Goal: Task Accomplishment & Management: Complete application form

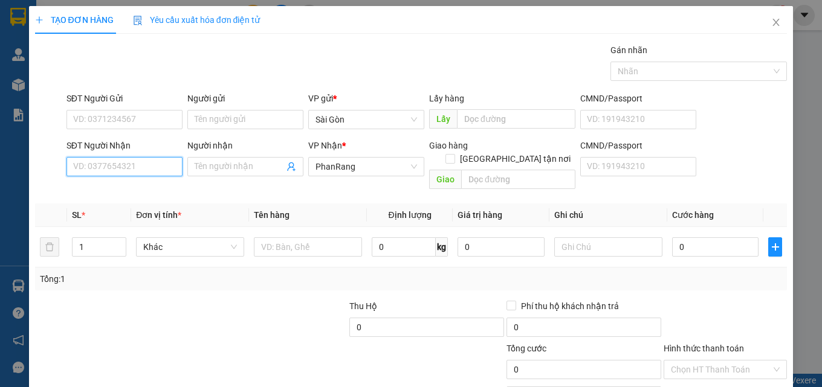
drag, startPoint x: 177, startPoint y: 164, endPoint x: 175, endPoint y: 179, distance: 14.6
click at [176, 164] on input "SĐT Người Nhận" at bounding box center [124, 166] width 116 height 19
type input "0814287405"
click at [152, 187] on div "0814287405 - HUY" at bounding box center [123, 190] width 100 height 13
type input "HUY"
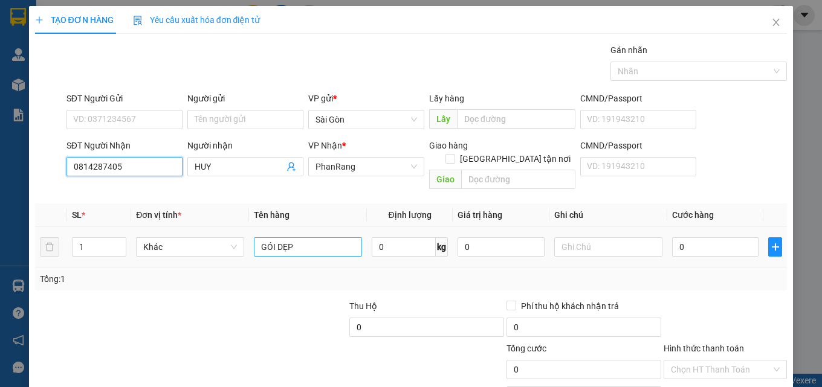
type input "0814287405"
click at [317, 238] on input "GÓI DẸP" at bounding box center [308, 247] width 108 height 19
click at [318, 238] on input "GÓI DẸP" at bounding box center [308, 247] width 108 height 19
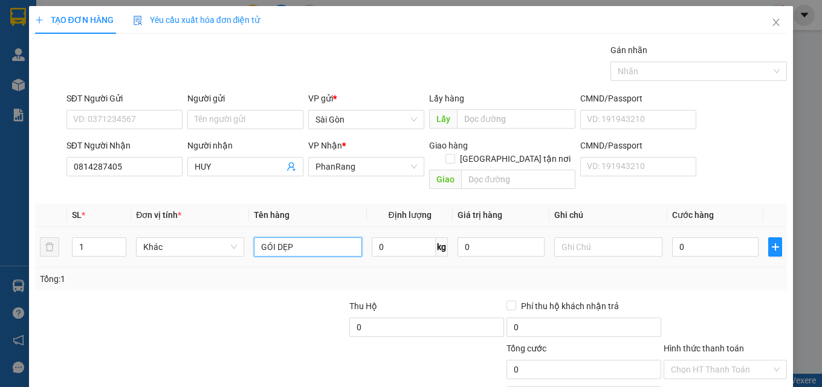
click at [319, 238] on input "GÓI DẸP" at bounding box center [308, 247] width 108 height 19
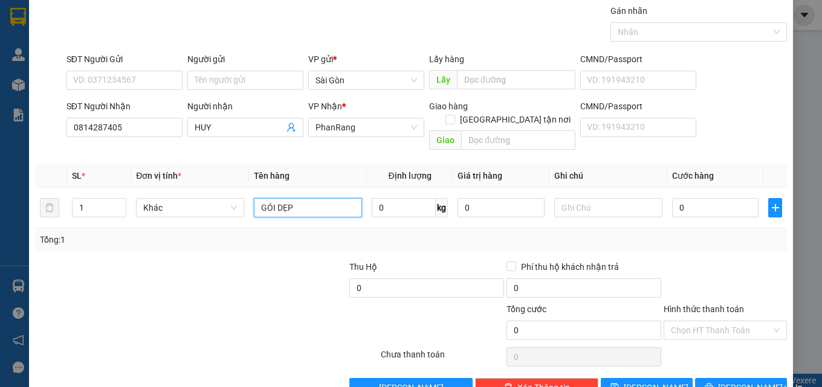
scroll to position [60, 0]
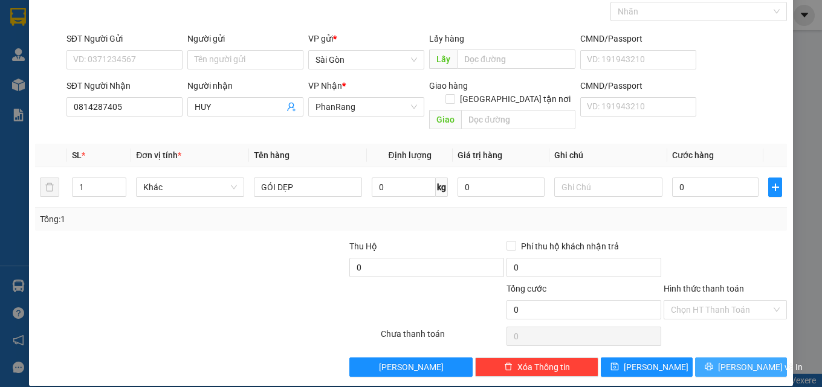
click at [731, 361] on span "[PERSON_NAME] và In" at bounding box center [760, 367] width 85 height 13
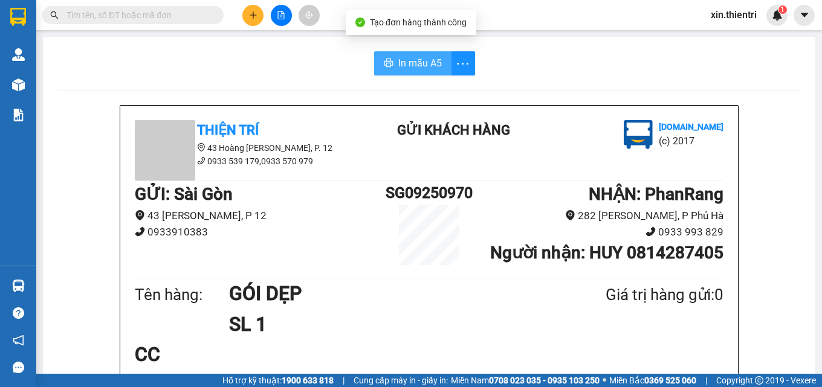
drag, startPoint x: 413, startPoint y: 64, endPoint x: 391, endPoint y: 71, distance: 22.9
click at [414, 63] on span "In mẫu A5" at bounding box center [420, 63] width 44 height 15
click at [343, 248] on div "GỬI : Sài Gòn 43 Hoàng Dư Khương, P 12 0933910383" at bounding box center [257, 214] width 245 height 67
click at [245, 14] on button at bounding box center [252, 15] width 21 height 21
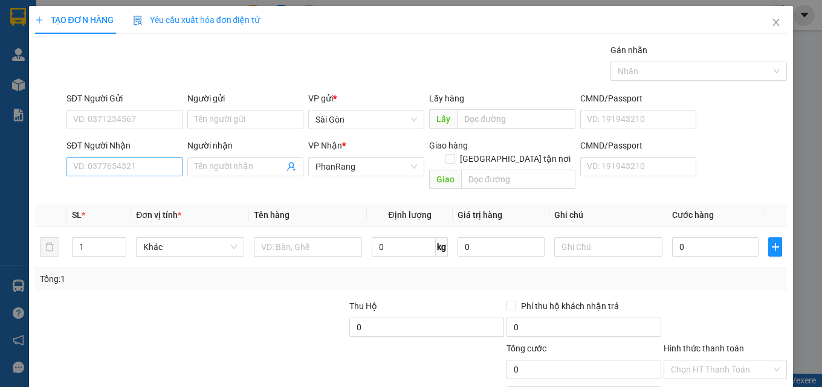
drag, startPoint x: 115, startPoint y: 179, endPoint x: 109, endPoint y: 166, distance: 14.6
click at [115, 178] on div "SĐT Người Nhận VD: 0377654321" at bounding box center [124, 160] width 116 height 42
click at [109, 167] on input "SĐT Người Nhận" at bounding box center [124, 166] width 116 height 19
click at [109, 169] on input "SĐT Người Nhận" at bounding box center [124, 166] width 116 height 19
click at [108, 169] on input "SĐT Người Nhận" at bounding box center [124, 166] width 116 height 19
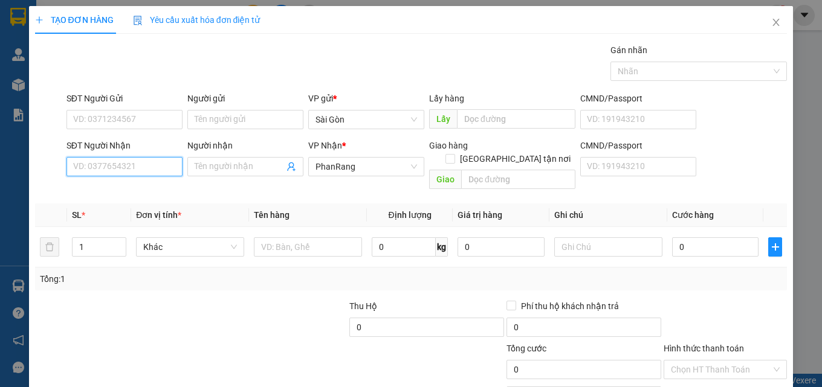
click at [108, 169] on input "SĐT Người Nhận" at bounding box center [124, 166] width 116 height 19
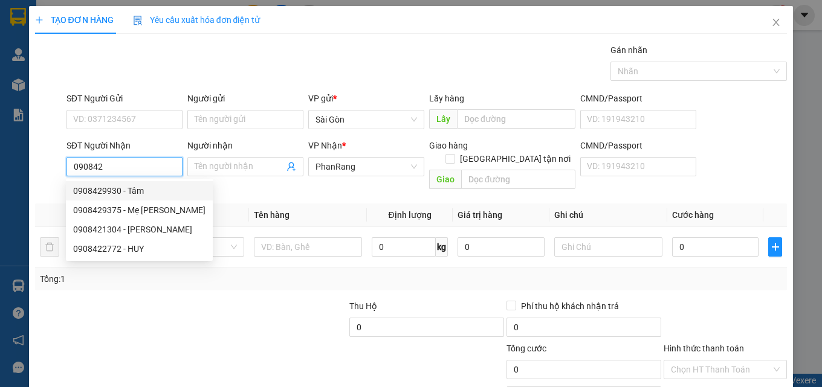
drag, startPoint x: 124, startPoint y: 198, endPoint x: 108, endPoint y: 204, distance: 17.6
click at [123, 198] on div "0908429930 - Tâm" at bounding box center [139, 190] width 147 height 19
type input "0908429930"
type input "Tâm"
type input "TRI THUỶ"
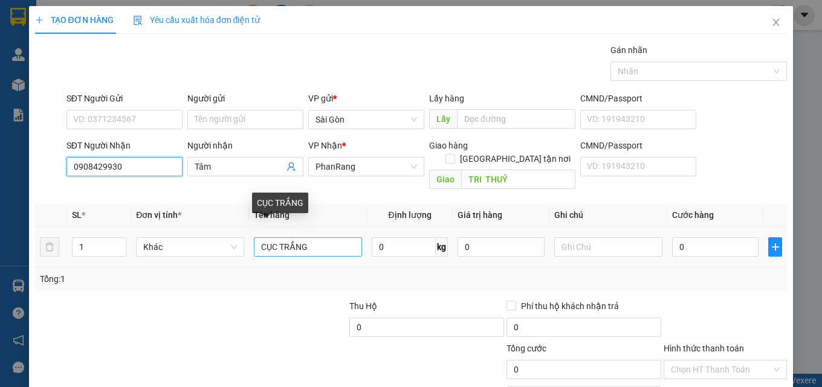
type input "0908429930"
click at [308, 238] on input "CỤC TRẮNG" at bounding box center [308, 247] width 108 height 19
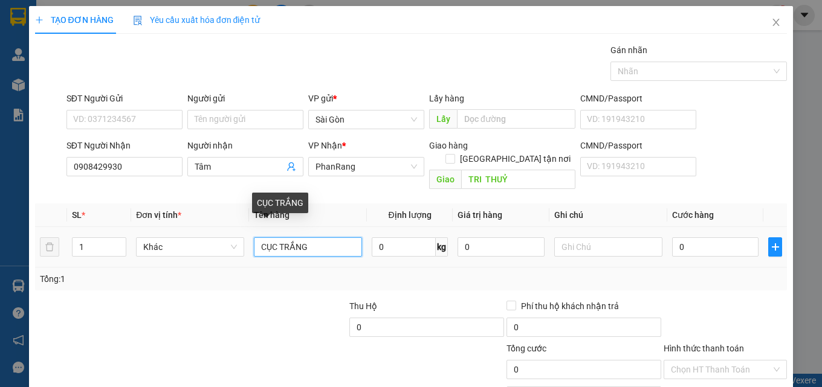
click at [308, 238] on input "CỤC TRẮNG" at bounding box center [308, 247] width 108 height 19
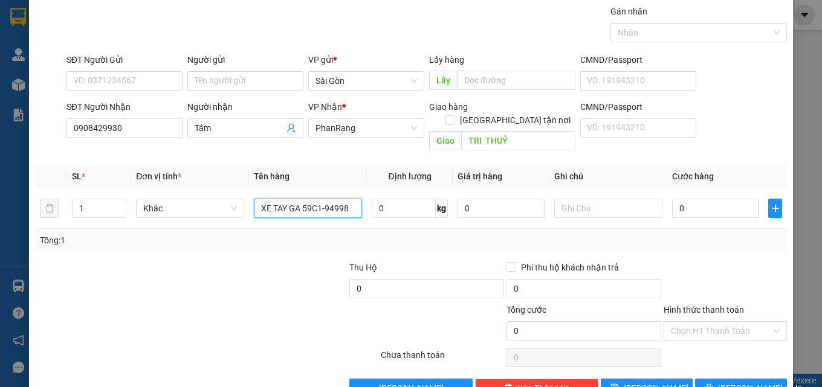
scroll to position [60, 0]
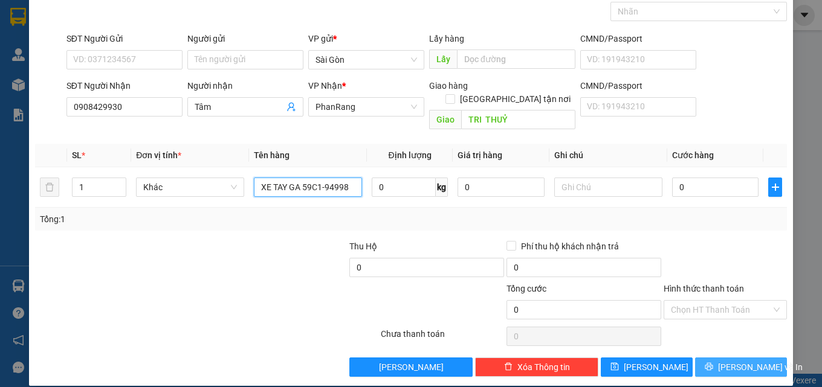
type input "XE TAY GA 59C1-94998"
click at [727, 358] on button "[PERSON_NAME] và In" at bounding box center [741, 367] width 92 height 19
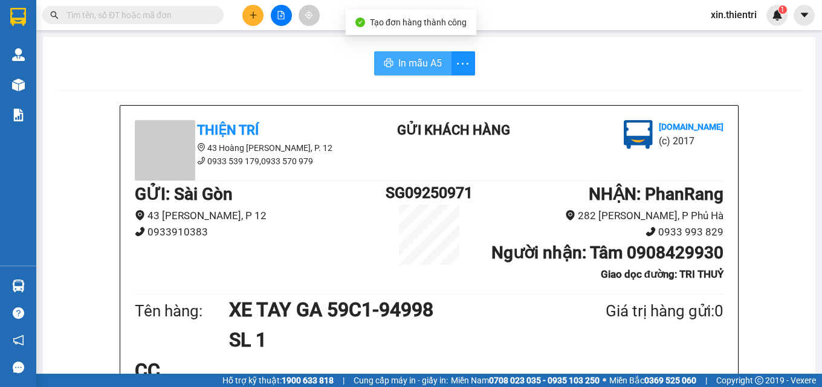
click at [399, 71] on span "In mẫu A5" at bounding box center [420, 63] width 44 height 15
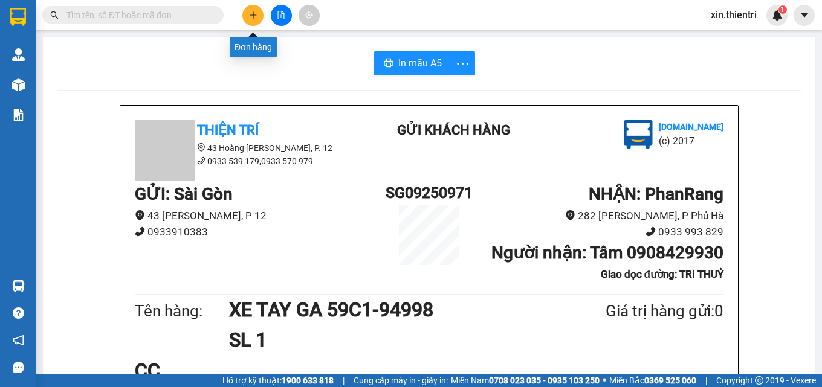
click at [244, 18] on button at bounding box center [252, 15] width 21 height 21
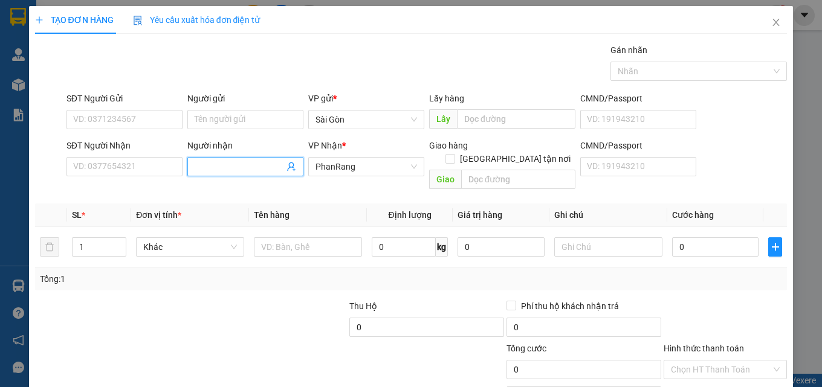
click at [218, 175] on span at bounding box center [245, 166] width 116 height 19
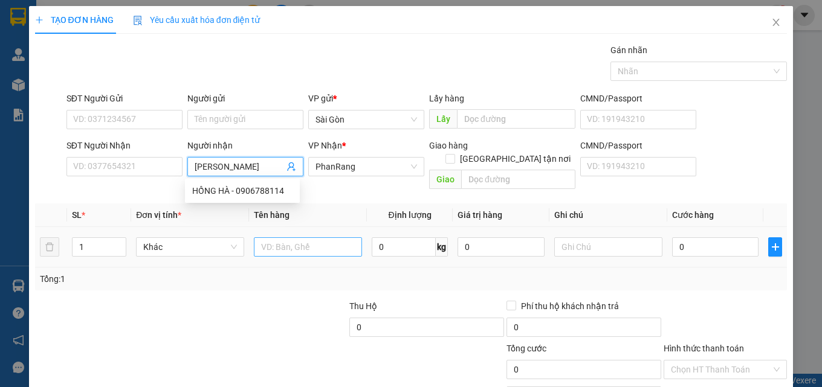
type input "[PERSON_NAME]"
click at [308, 241] on input "text" at bounding box center [308, 247] width 108 height 19
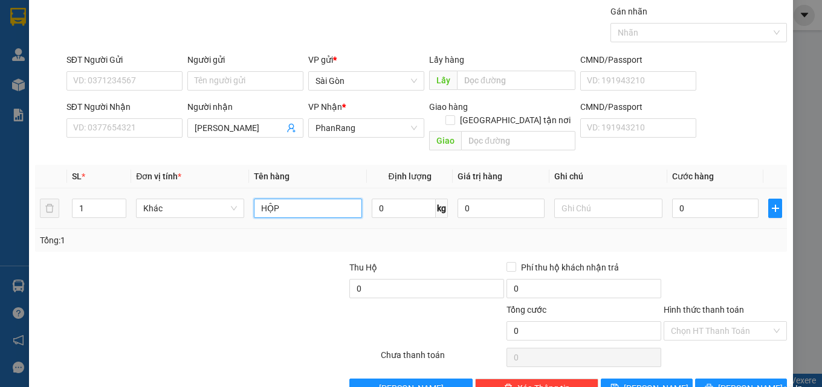
scroll to position [60, 0]
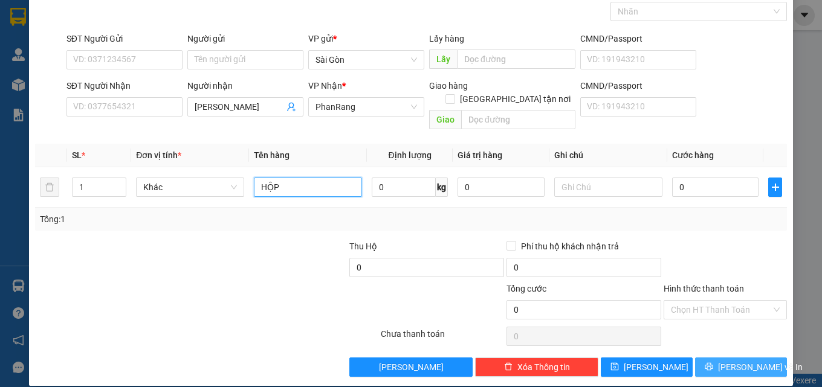
type input "HỘP"
click at [761, 358] on button "[PERSON_NAME] và In" at bounding box center [741, 367] width 92 height 19
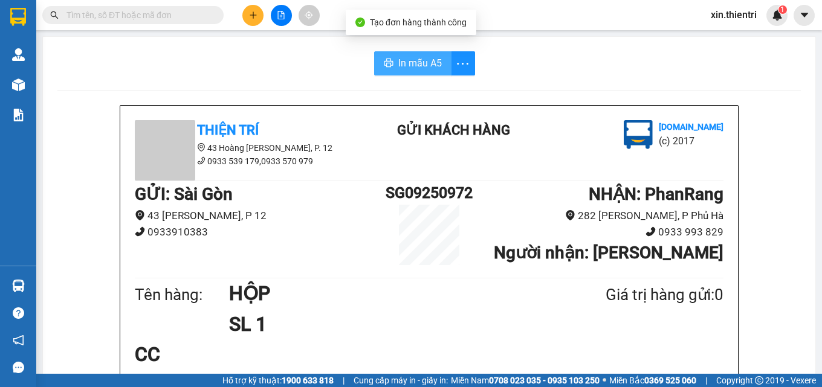
click at [398, 62] on span "In mẫu A5" at bounding box center [420, 63] width 44 height 15
click at [261, 15] on button at bounding box center [252, 15] width 21 height 21
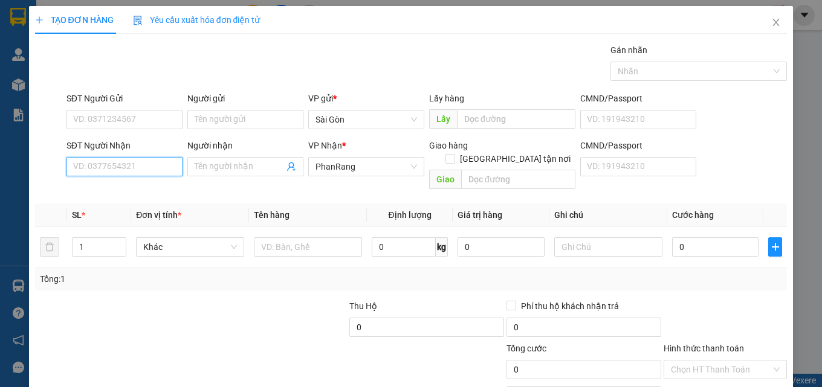
drag, startPoint x: 111, startPoint y: 172, endPoint x: 147, endPoint y: 172, distance: 36.3
click at [132, 175] on input "SĐT Người Nhận" at bounding box center [124, 166] width 116 height 19
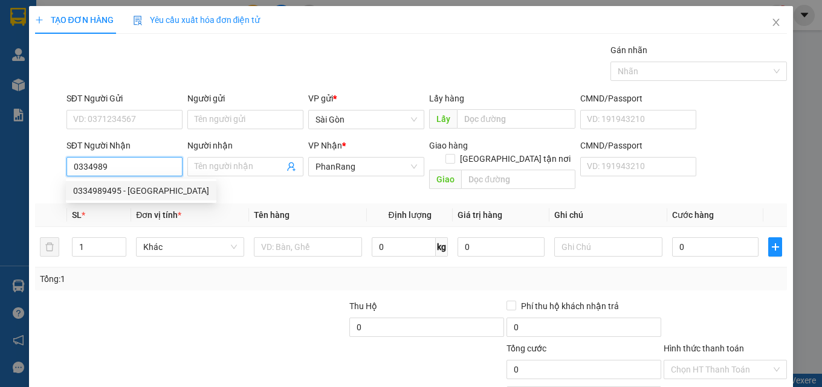
drag, startPoint x: 119, startPoint y: 191, endPoint x: 88, endPoint y: 189, distance: 30.9
click at [117, 192] on div "0334989495 - Nga" at bounding box center [141, 190] width 136 height 13
type input "0334989495"
type input "Nga"
type input "AN XUÂN"
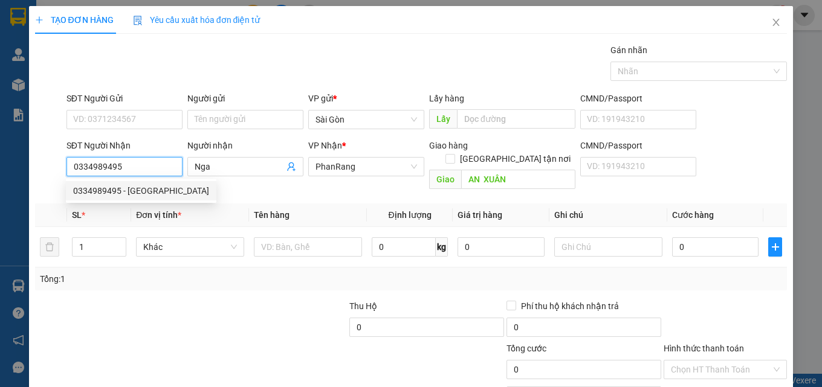
type input "40.000"
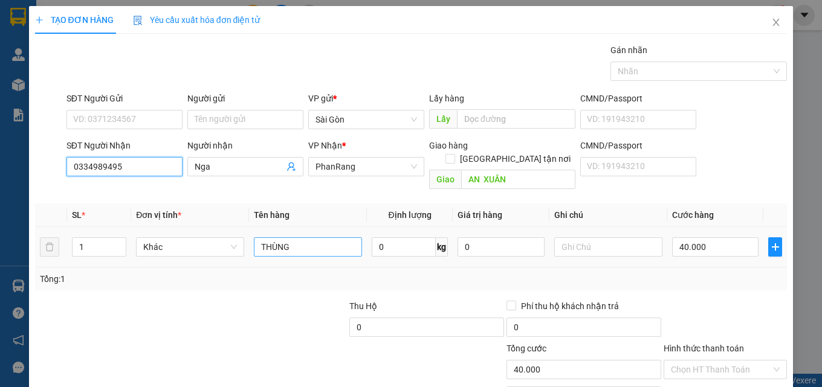
type input "0334989495"
click at [294, 241] on input "THÙNG" at bounding box center [308, 247] width 108 height 19
click at [298, 240] on input "THÙNG" at bounding box center [308, 247] width 108 height 19
click at [302, 238] on input "THÙNG" at bounding box center [308, 247] width 108 height 19
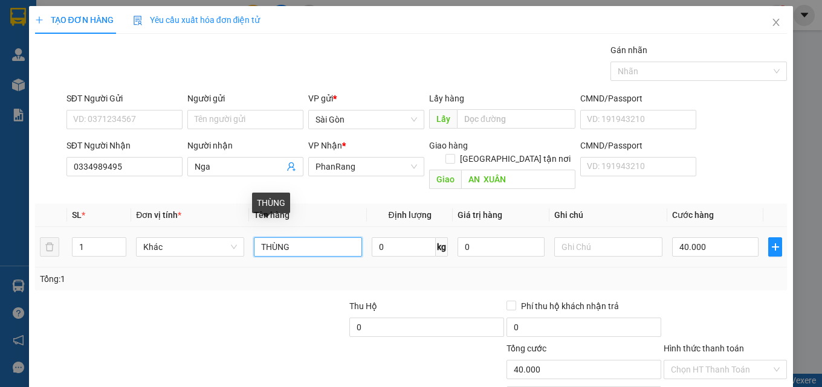
click at [302, 238] on input "THÙNG" at bounding box center [308, 247] width 108 height 19
type input "BỊ TRẮNG"
drag, startPoint x: 736, startPoint y: 350, endPoint x: 729, endPoint y: 345, distance: 8.2
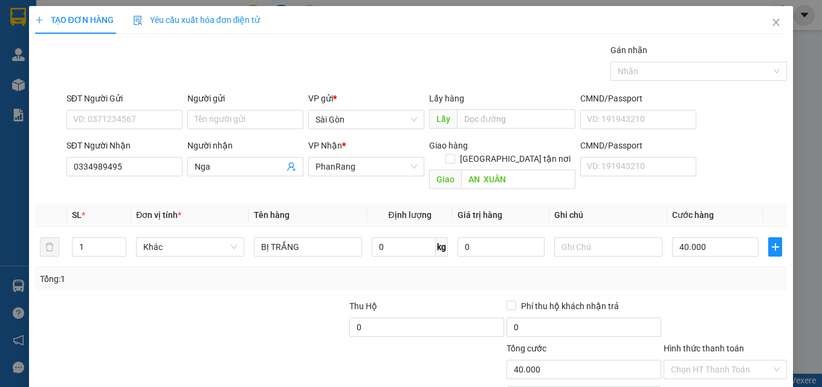
click at [736, 361] on input "Hình thức thanh toán" at bounding box center [721, 370] width 100 height 18
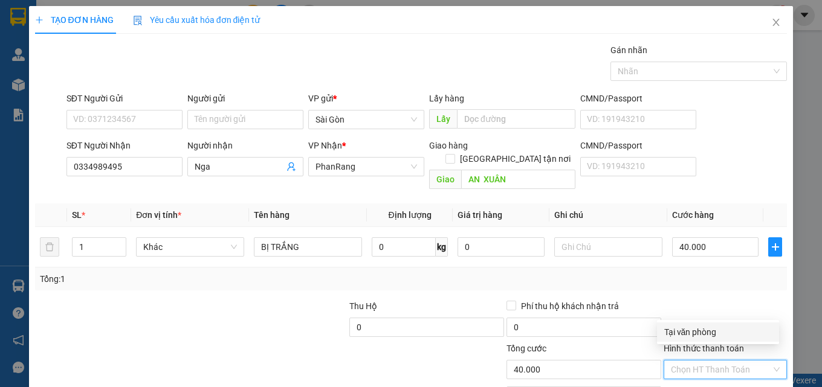
click at [719, 331] on div "Tại văn phòng" at bounding box center [718, 332] width 108 height 13
type input "0"
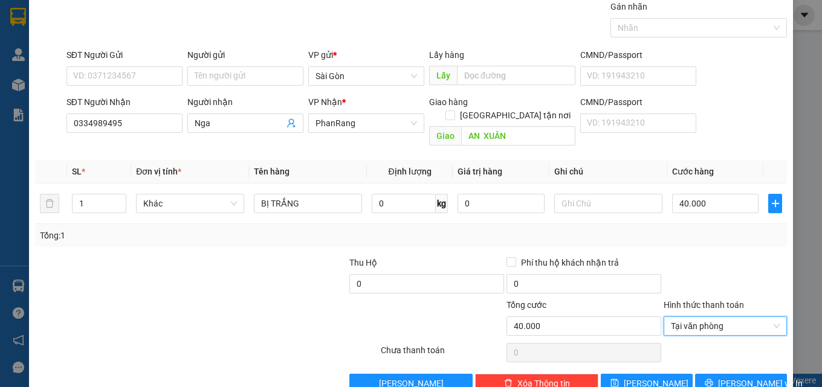
scroll to position [60, 0]
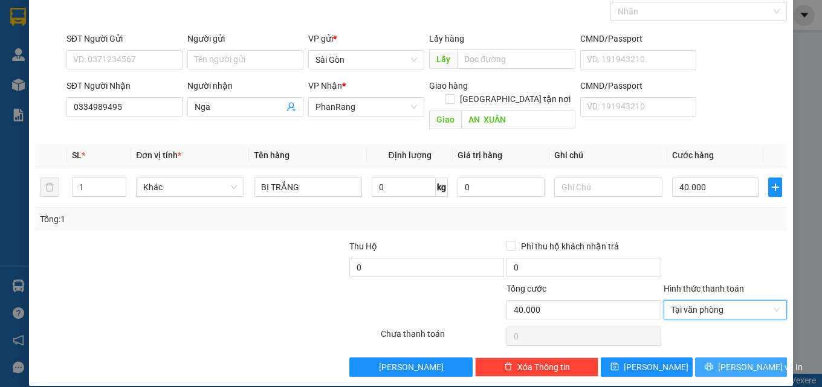
click at [728, 361] on span "[PERSON_NAME] và In" at bounding box center [760, 367] width 85 height 13
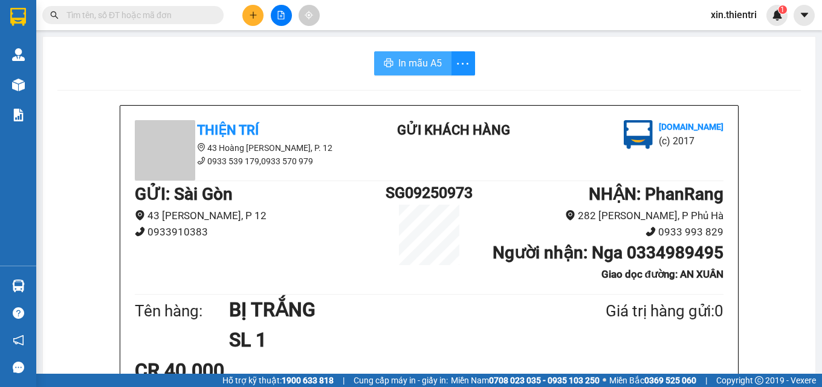
click at [406, 64] on span "In mẫu A5" at bounding box center [420, 63] width 44 height 15
click at [257, 14] on button at bounding box center [252, 15] width 21 height 21
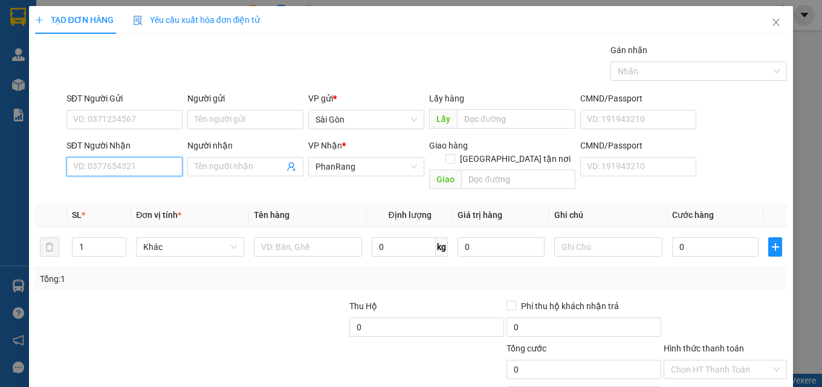
click at [140, 175] on input "SĐT Người Nhận" at bounding box center [124, 166] width 116 height 19
click at [308, 175] on div "PhanRang" at bounding box center [366, 166] width 116 height 19
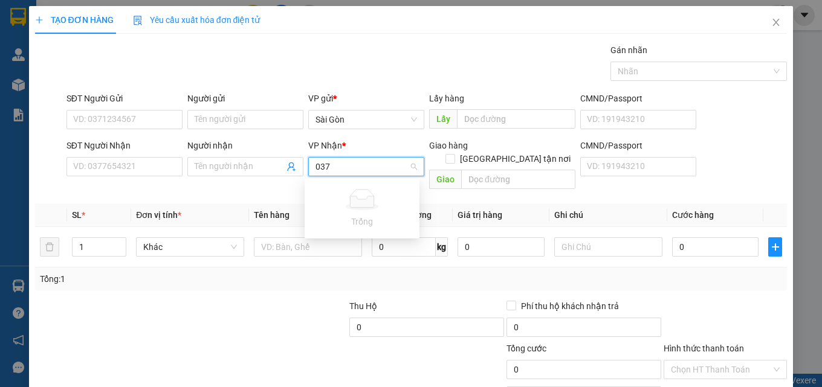
type input "037"
click at [137, 178] on div "SĐT Người Nhận VD: 0377654321" at bounding box center [124, 160] width 116 height 42
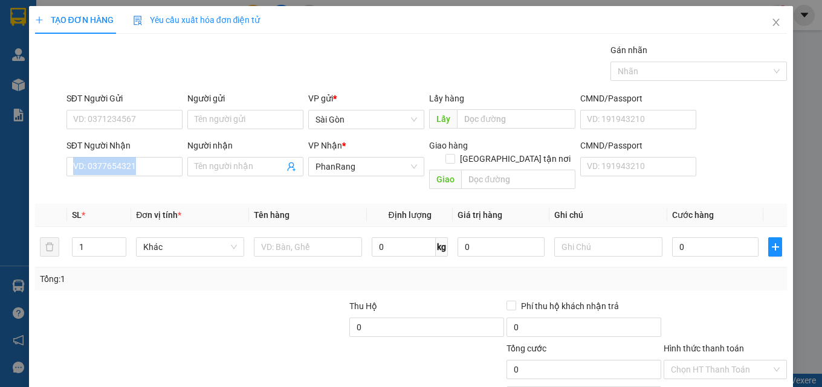
click at [137, 178] on div "SĐT Người Nhận VD: 0377654321" at bounding box center [124, 160] width 116 height 42
click at [164, 166] on input "SĐT Người Nhận" at bounding box center [124, 166] width 116 height 19
click at [163, 167] on input "SĐT Người Nhận" at bounding box center [124, 166] width 116 height 19
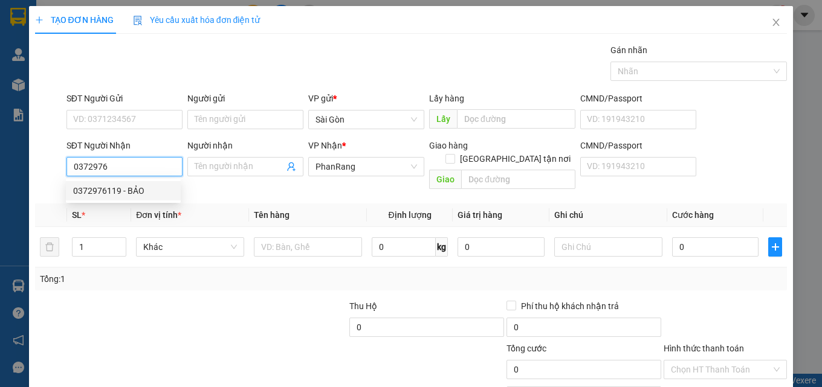
click at [129, 187] on div "0372976119 - BẢO" at bounding box center [123, 190] width 100 height 13
type input "0372976119"
type input "BẢO"
type input "50.000"
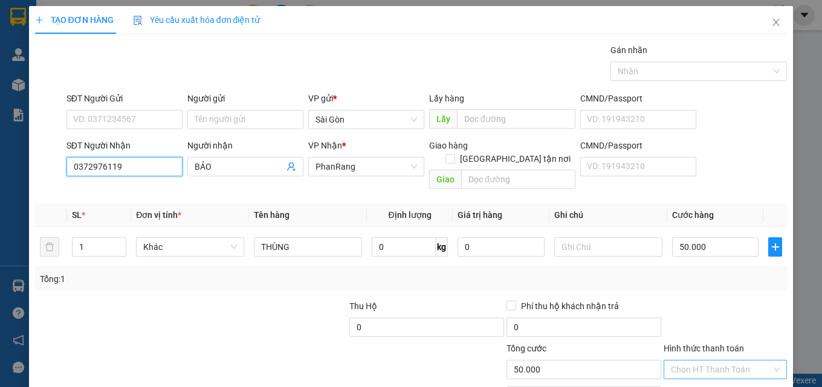
type input "0372976119"
click at [705, 361] on input "Hình thức thanh toán" at bounding box center [721, 370] width 100 height 18
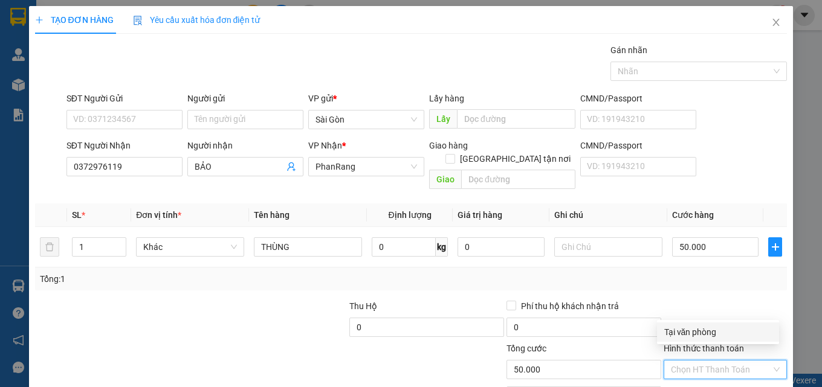
click at [709, 329] on div "Tại văn phòng" at bounding box center [718, 332] width 108 height 13
type input "0"
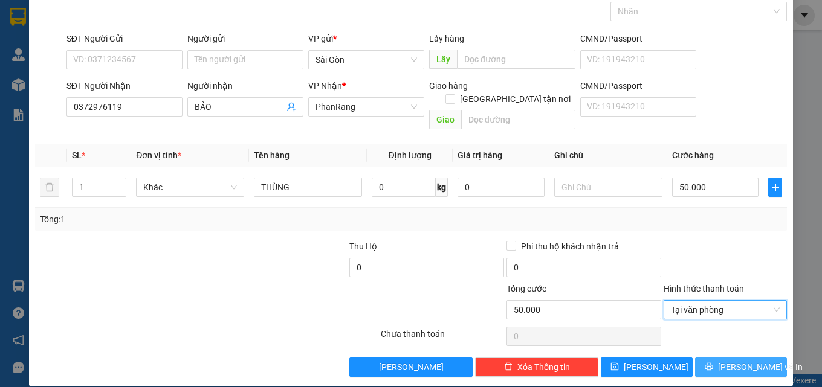
click at [718, 358] on button "[PERSON_NAME] và In" at bounding box center [741, 367] width 92 height 19
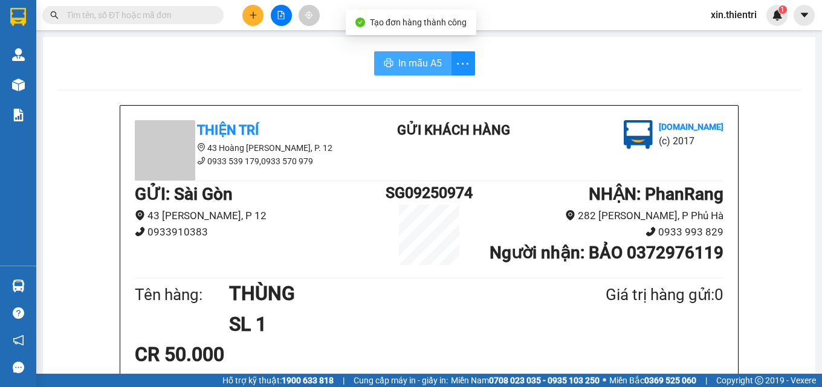
click at [389, 65] on button "In mẫu A5" at bounding box center [412, 63] width 77 height 24
click at [246, 24] on div at bounding box center [281, 15] width 91 height 21
click at [251, 18] on icon "plus" at bounding box center [253, 15] width 8 height 8
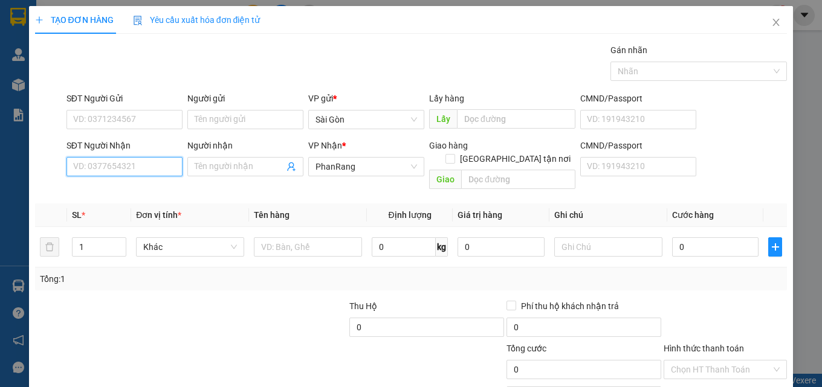
click at [136, 173] on input "SĐT Người Nhận" at bounding box center [124, 166] width 116 height 19
type input "6"
click at [138, 192] on div "0903809862 - HẠO" at bounding box center [123, 190] width 100 height 13
type input "0903809862"
type input "HẠO"
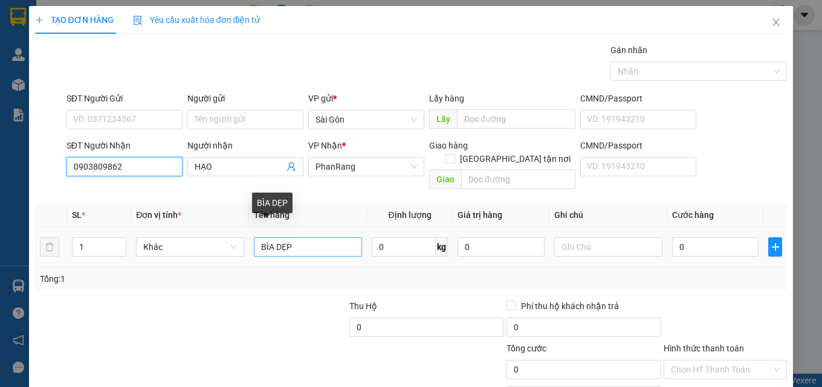
type input "0903809862"
click at [311, 238] on input "BÌA DẸP" at bounding box center [308, 247] width 108 height 19
click at [309, 238] on input "BÌA DẸP" at bounding box center [308, 247] width 108 height 19
click at [294, 248] on td "BÌA DẸP" at bounding box center [308, 247] width 118 height 40
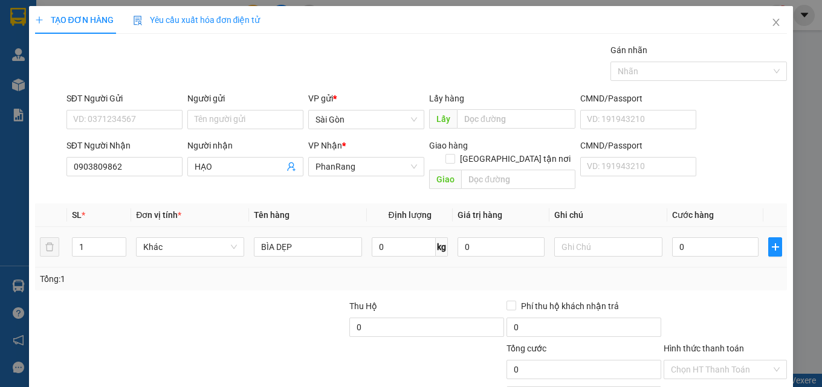
click at [295, 248] on td "BÌA DẸP" at bounding box center [308, 247] width 118 height 40
click at [301, 241] on input "BÌA DẸP" at bounding box center [308, 247] width 108 height 19
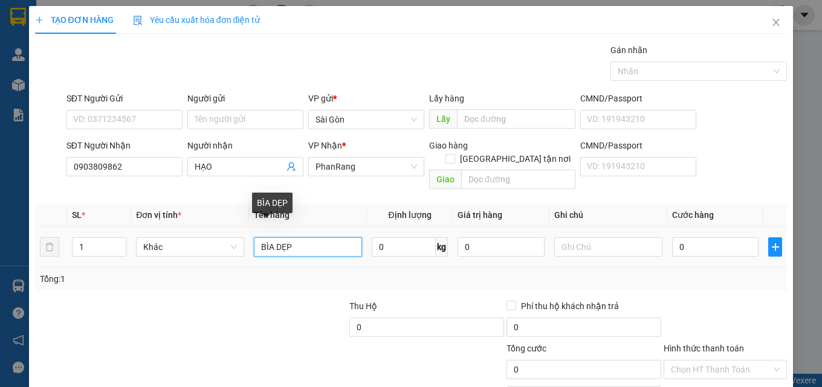
click at [301, 241] on input "BÌA DẸP" at bounding box center [308, 247] width 108 height 19
type input "THÙNG"
click at [115, 235] on div "1" at bounding box center [99, 247] width 54 height 24
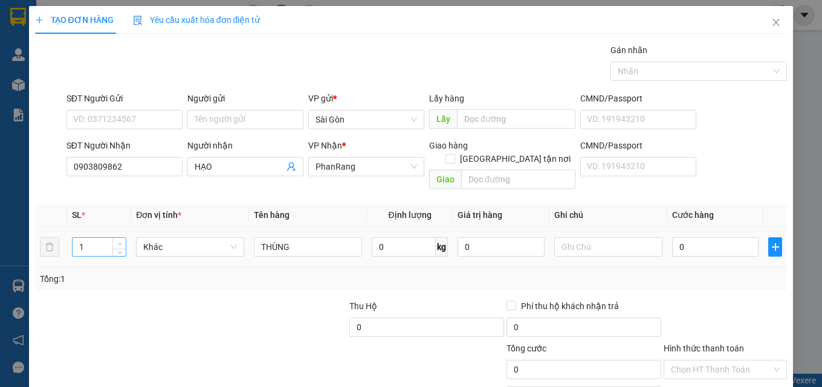
type input "2"
click at [117, 238] on span "Increase Value" at bounding box center [118, 243] width 13 height 11
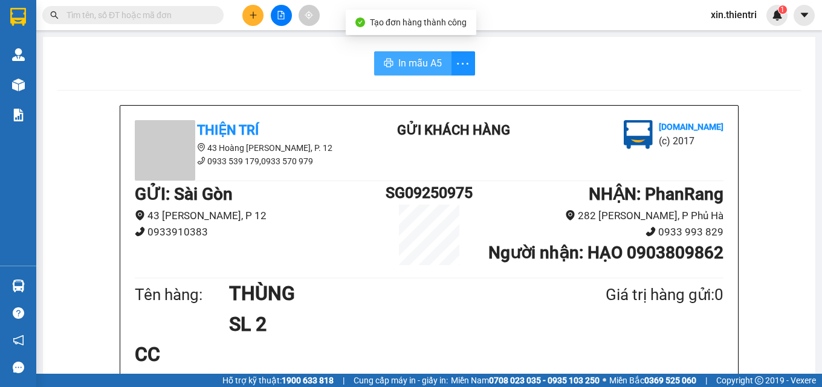
click at [401, 68] on span "In mẫu A5" at bounding box center [420, 63] width 44 height 15
drag, startPoint x: 405, startPoint y: 71, endPoint x: 412, endPoint y: 78, distance: 9.8
click at [405, 71] on button "In mẫu A5" at bounding box center [412, 63] width 77 height 24
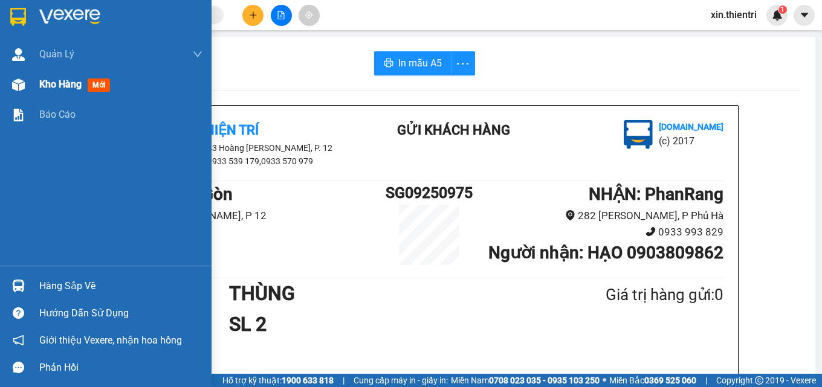
click at [37, 83] on div "Kho hàng mới" at bounding box center [106, 85] width 212 height 30
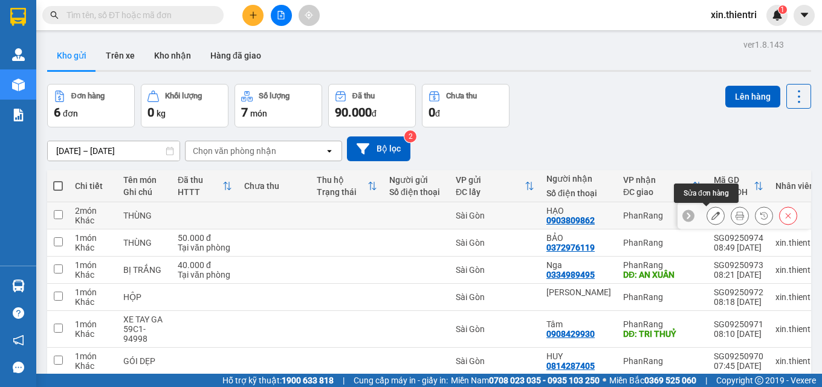
click at [711, 214] on icon at bounding box center [715, 216] width 8 height 8
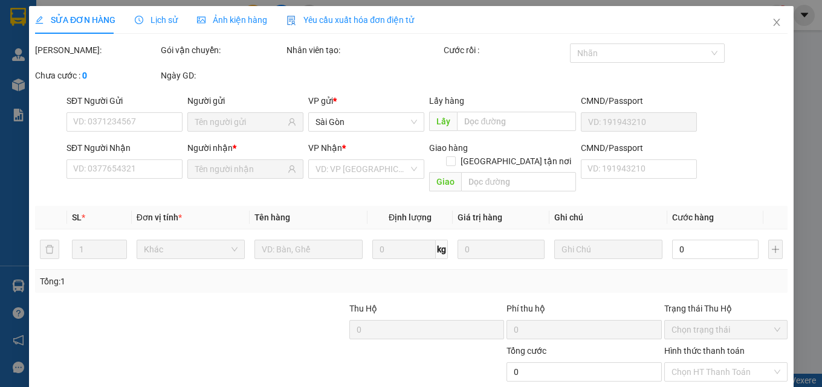
type input "0903809862"
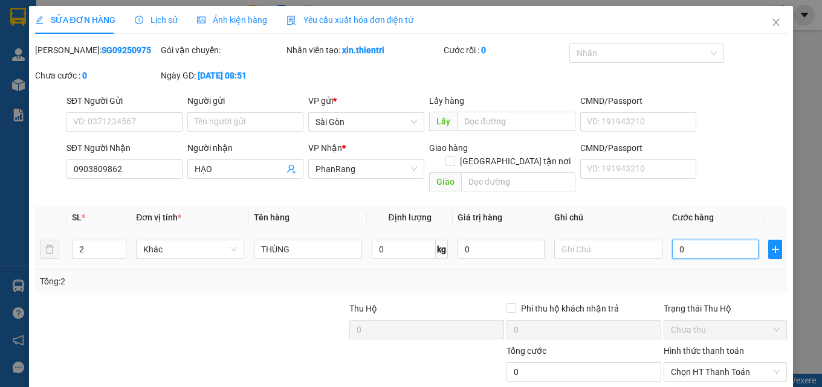
click at [704, 245] on input "0" at bounding box center [715, 249] width 87 height 19
type input "8"
type input "80"
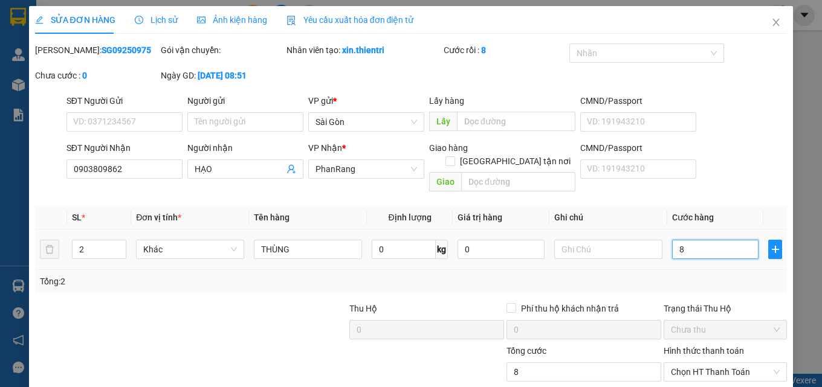
type input "80"
type input "80.000"
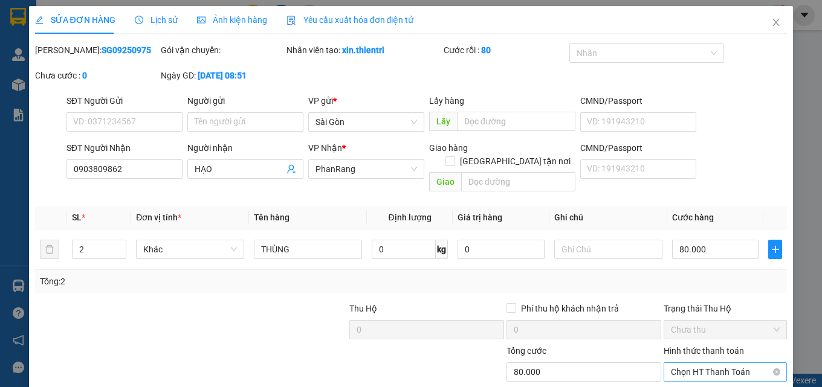
drag, startPoint x: 720, startPoint y: 375, endPoint x: 720, endPoint y: 366, distance: 9.7
click at [720, 371] on div "Total Paid Fee 0 Total UnPaid Fee 0 Cash Collection Total Fee Mã ĐH: SG09250975…" at bounding box center [411, 242] width 752 height 396
drag, startPoint x: 708, startPoint y: 362, endPoint x: 708, endPoint y: 351, distance: 11.5
click at [708, 363] on span "Chọn HT Thanh Toán" at bounding box center [725, 372] width 109 height 18
click at [711, 333] on div "Tại văn phòng" at bounding box center [718, 334] width 108 height 13
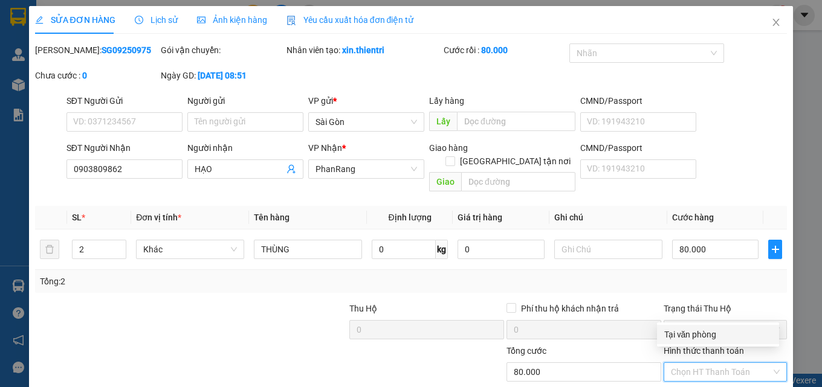
type input "0"
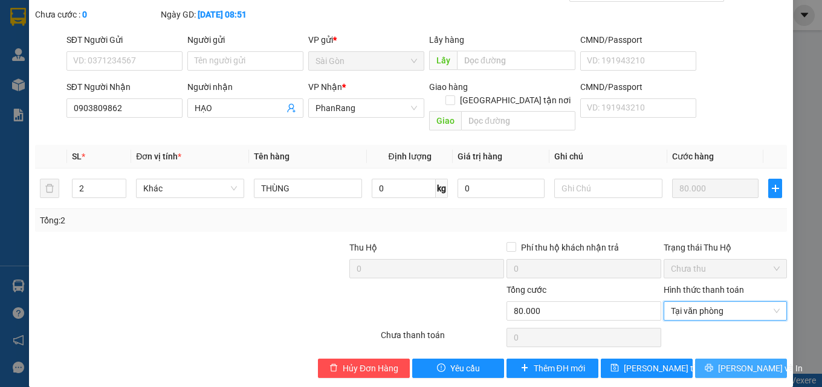
scroll to position [62, 0]
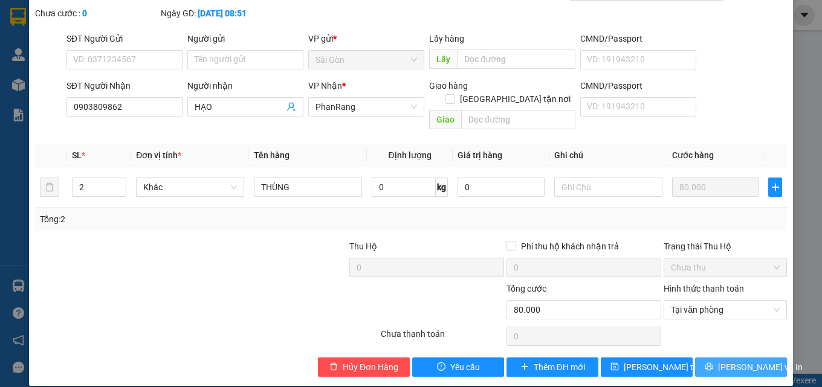
click at [710, 363] on icon "printer" at bounding box center [709, 367] width 8 height 8
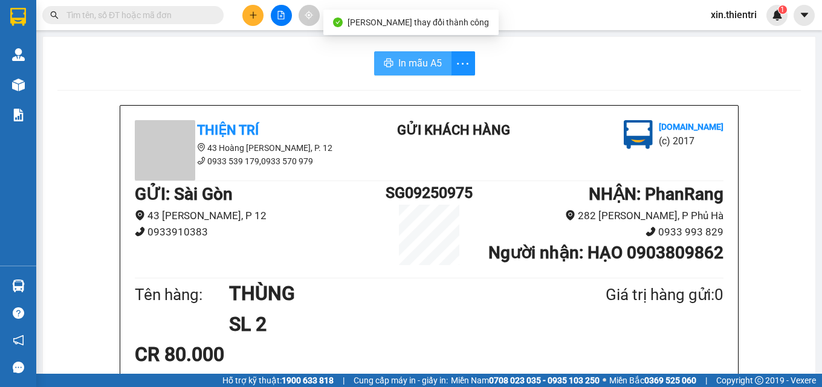
drag, startPoint x: 401, startPoint y: 51, endPoint x: 404, endPoint y: 62, distance: 11.3
drag, startPoint x: 404, startPoint y: 62, endPoint x: 413, endPoint y: 70, distance: 12.4
click at [404, 62] on span "In mẫu A5" at bounding box center [420, 63] width 44 height 15
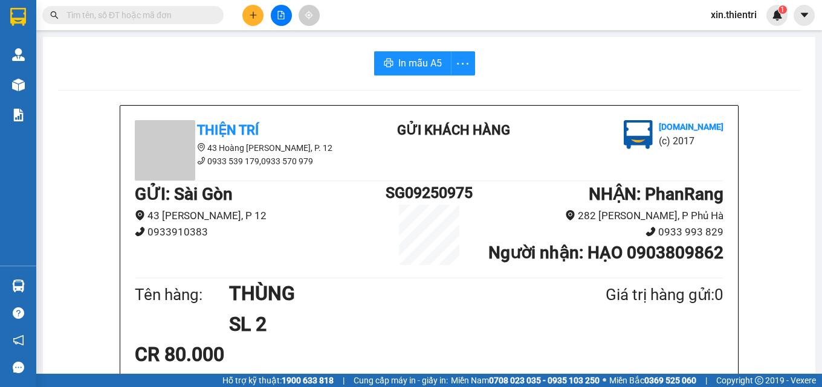
click at [314, 279] on h1 "THÙNG" at bounding box center [388, 294] width 318 height 30
